Goal: Task Accomplishment & Management: Use online tool/utility

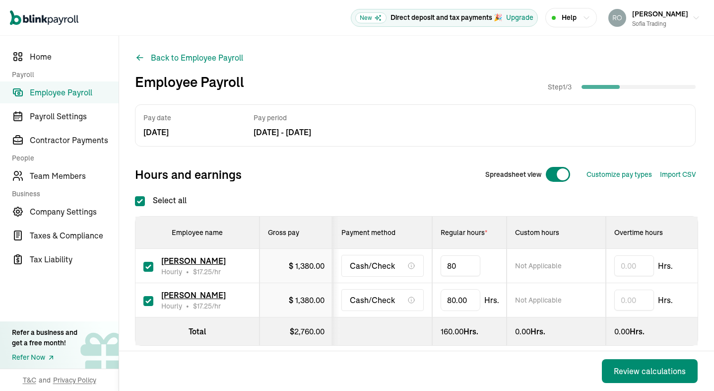
type input "8"
type input "13.45"
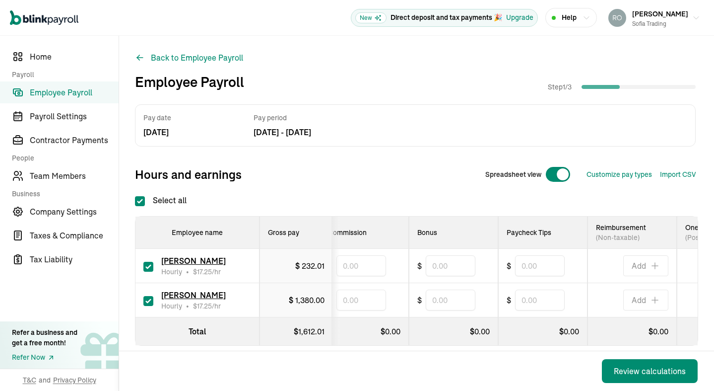
scroll to position [0, 474]
click at [542, 265] on input "text" at bounding box center [541, 265] width 50 height 21
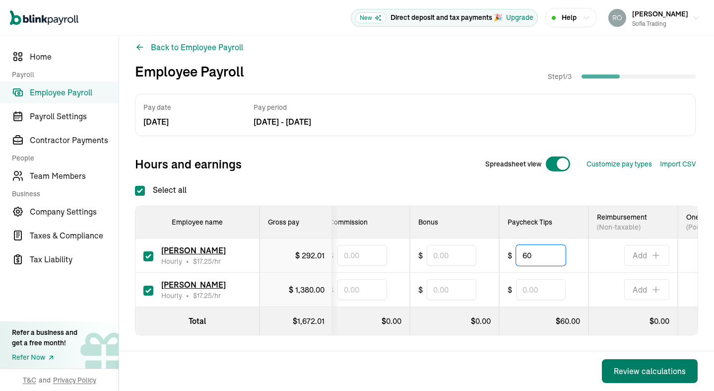
type input "60"
click at [633, 365] on div "Review calculations" at bounding box center [650, 371] width 72 height 12
